Goal: Task Accomplishment & Management: Complete application form

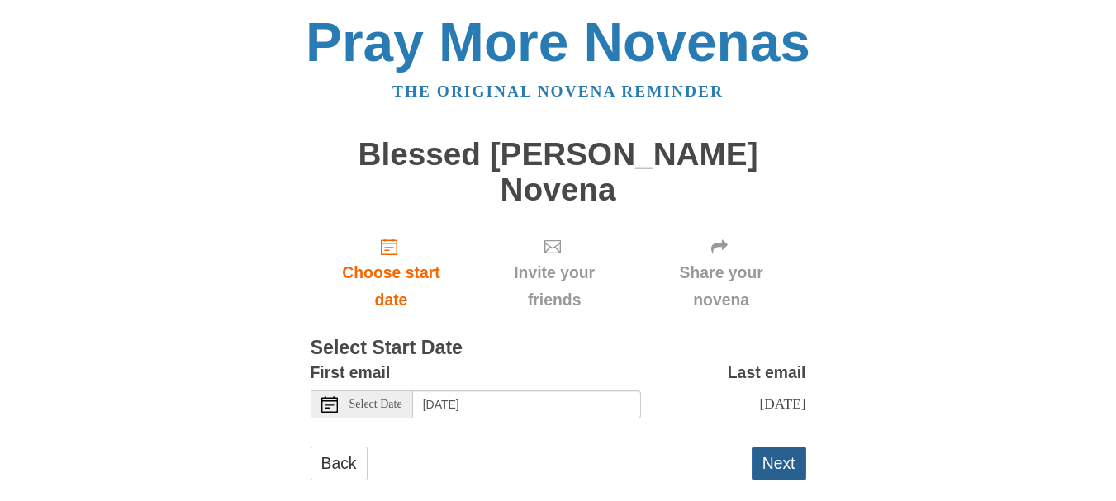
click at [763, 475] on button "Next" at bounding box center [778, 464] width 55 height 34
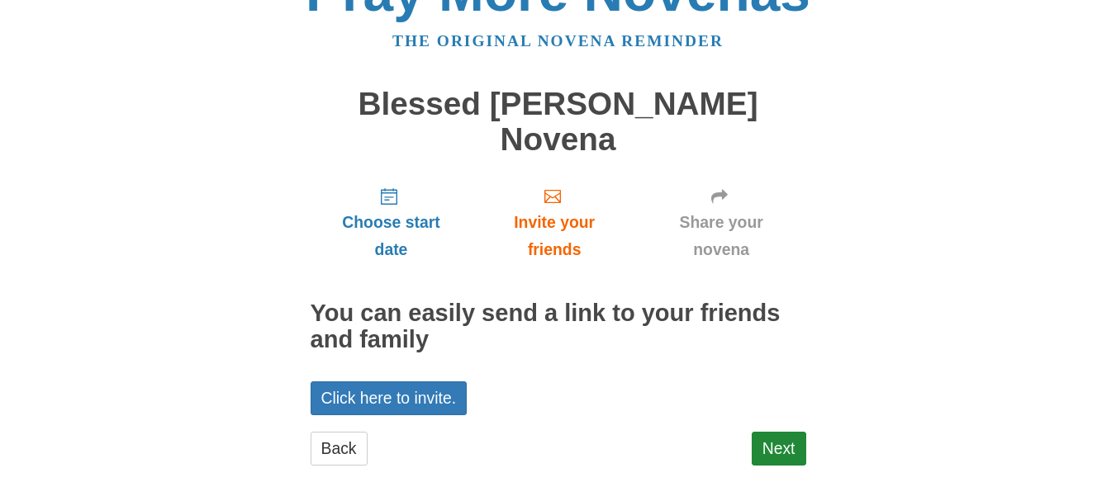
scroll to position [63, 0]
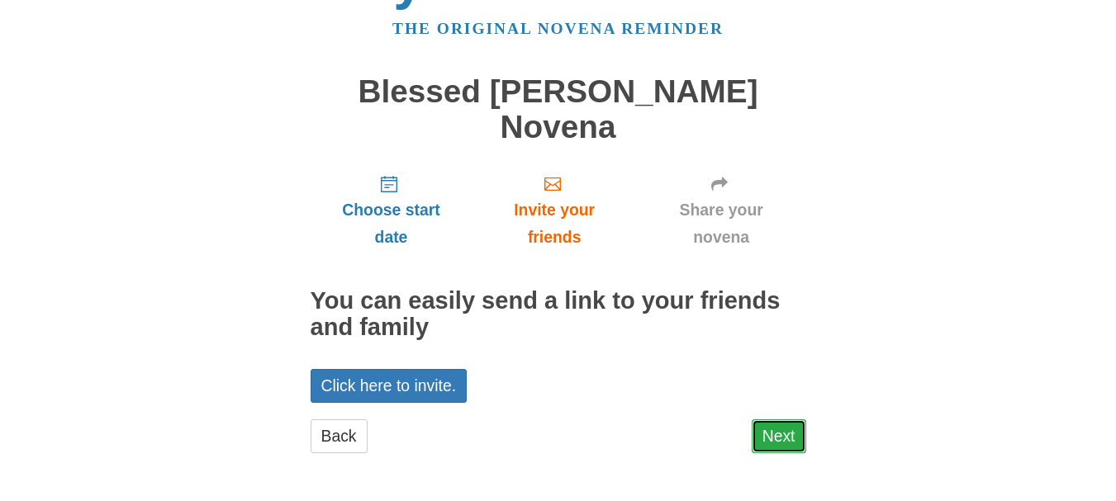
click at [775, 434] on link "Next" at bounding box center [778, 436] width 55 height 34
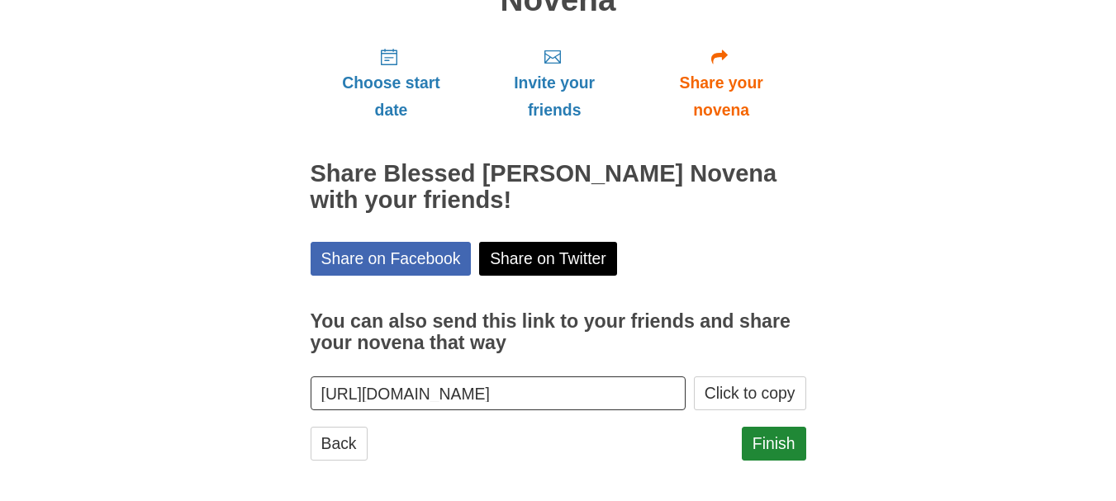
scroll to position [197, 0]
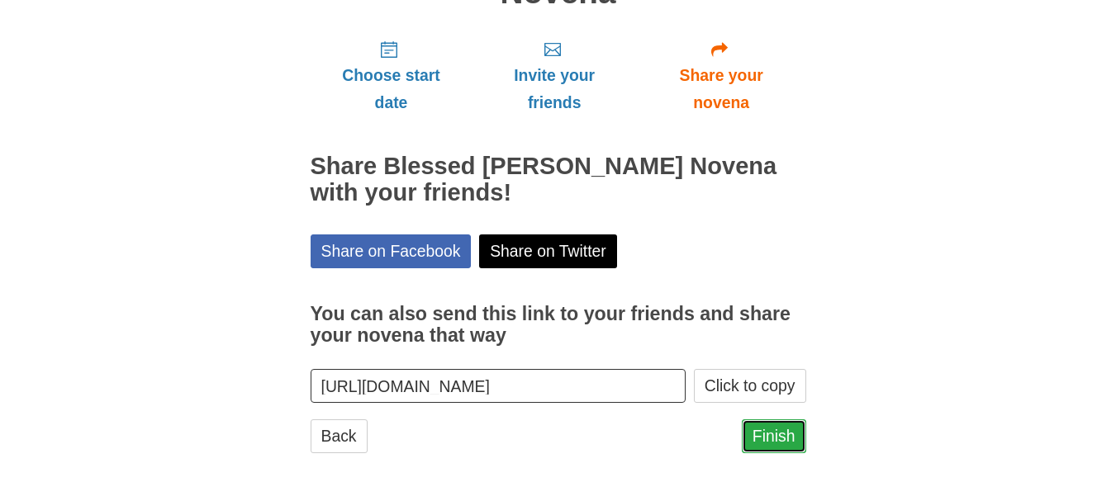
click at [770, 434] on link "Finish" at bounding box center [774, 436] width 64 height 34
